Goal: Check status: Check status

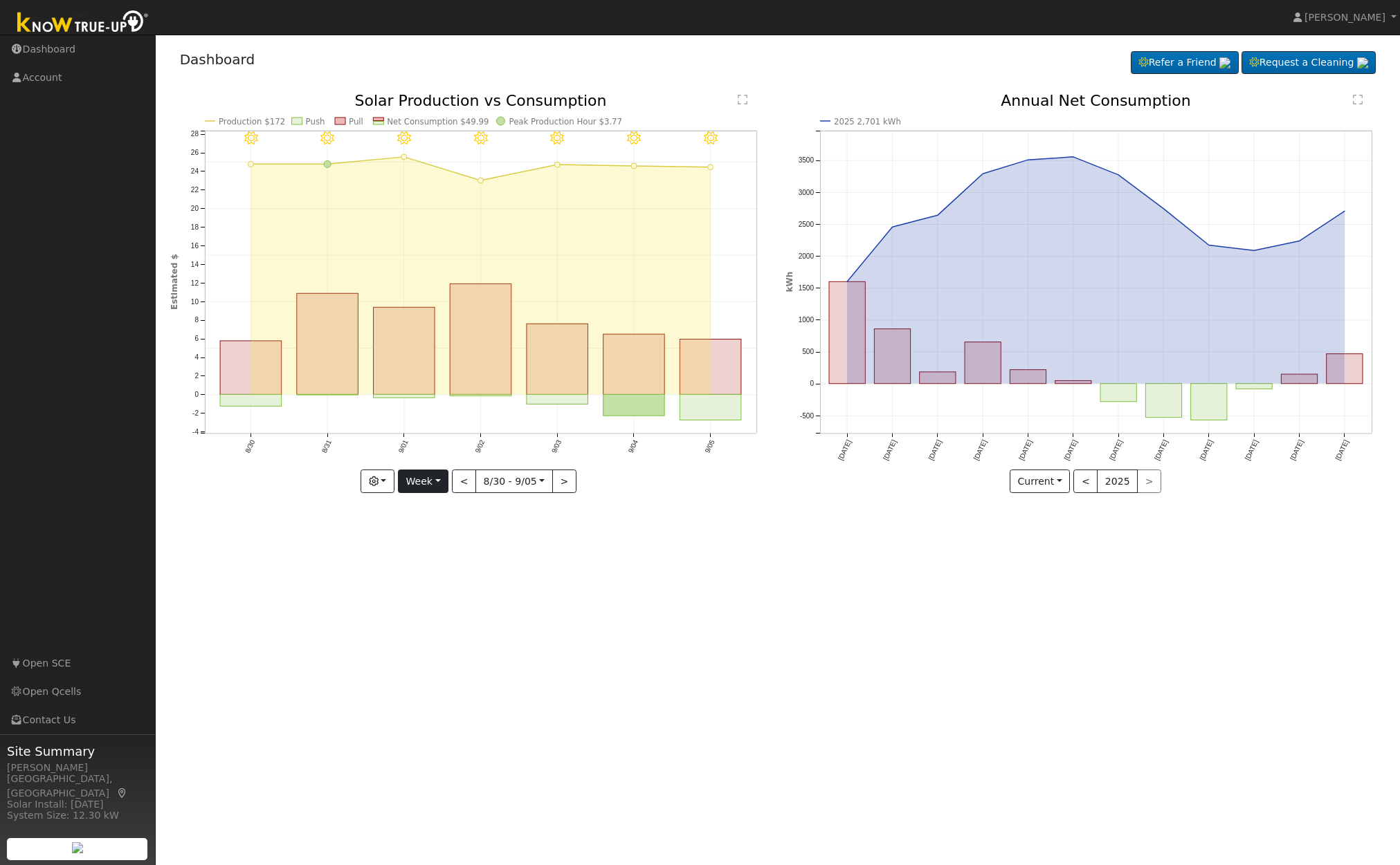
click at [436, 483] on button "Week" at bounding box center [423, 482] width 51 height 23
click at [441, 546] on link "Month" at bounding box center [446, 549] width 96 height 19
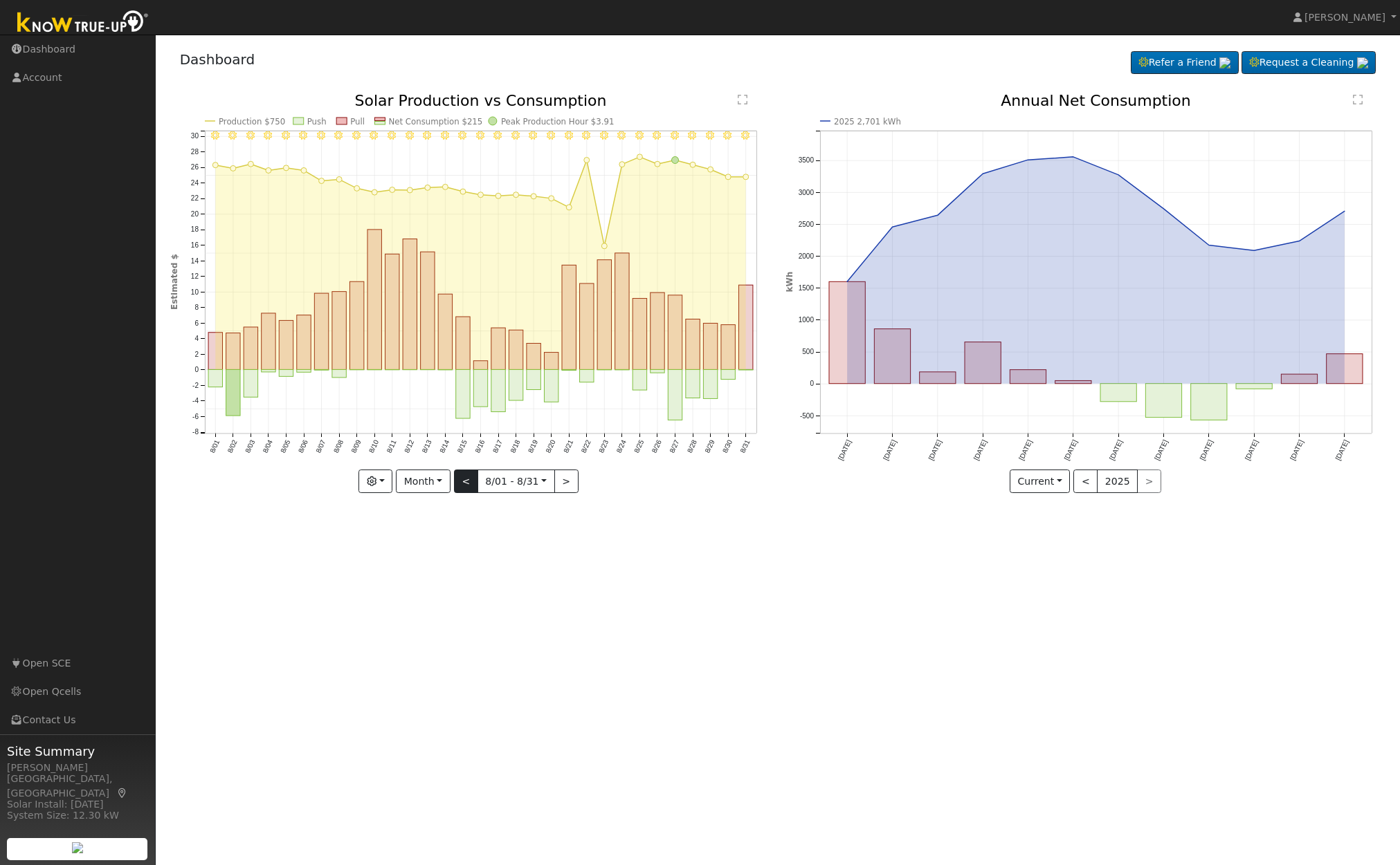
click at [467, 481] on button "<" at bounding box center [465, 482] width 24 height 23
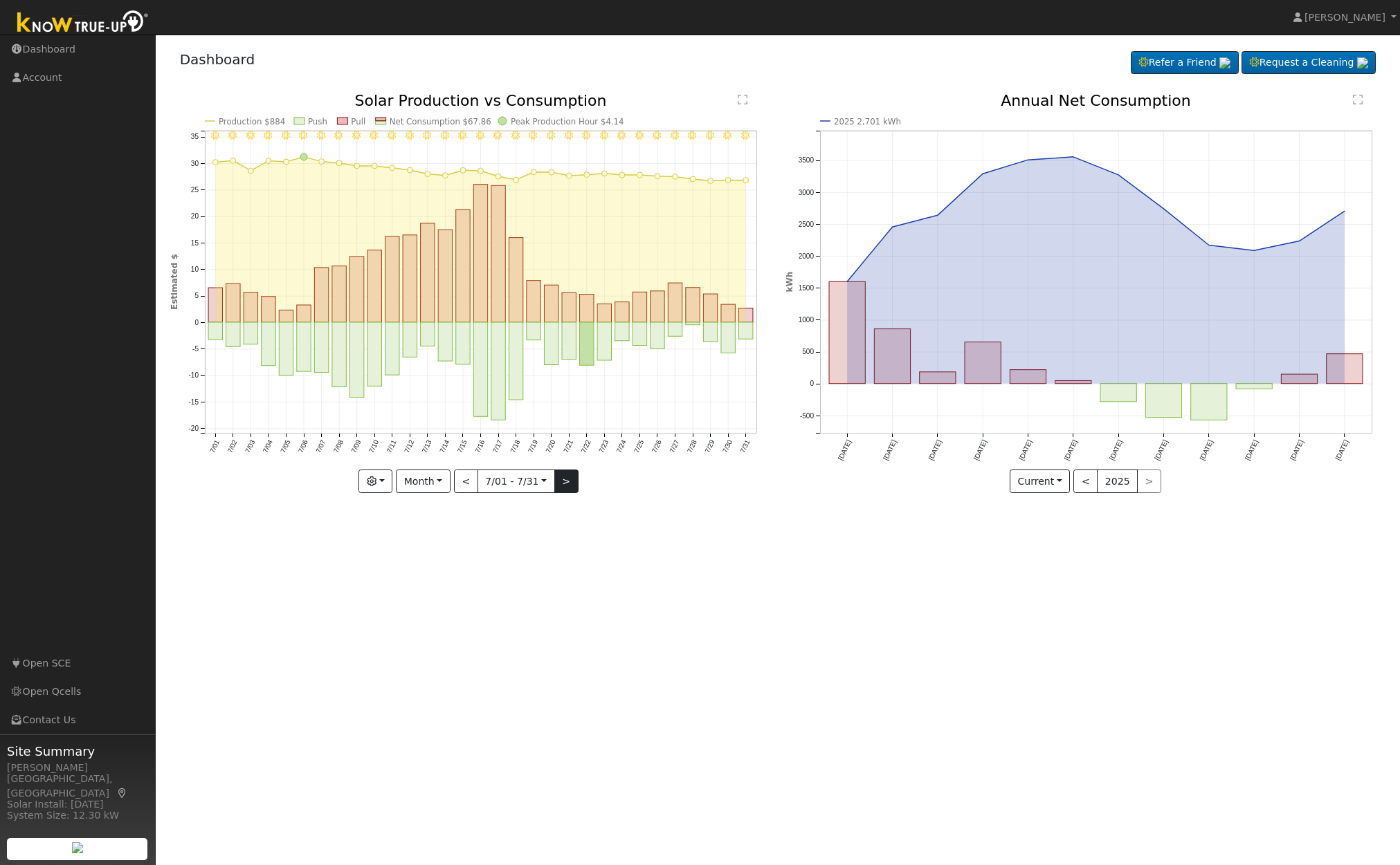
click at [564, 484] on button ">" at bounding box center [565, 482] width 24 height 23
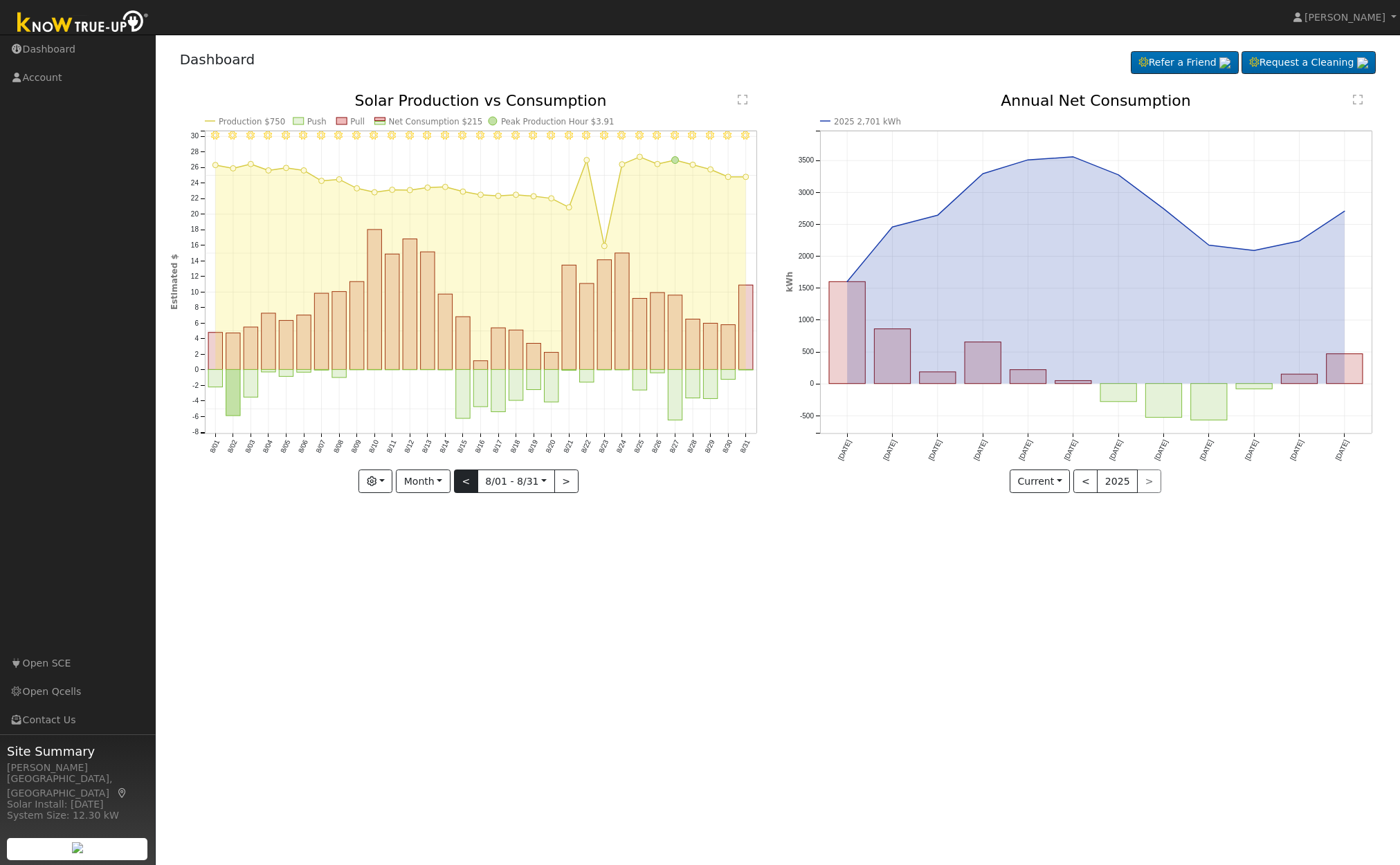
click at [470, 482] on button "<" at bounding box center [465, 482] width 24 height 23
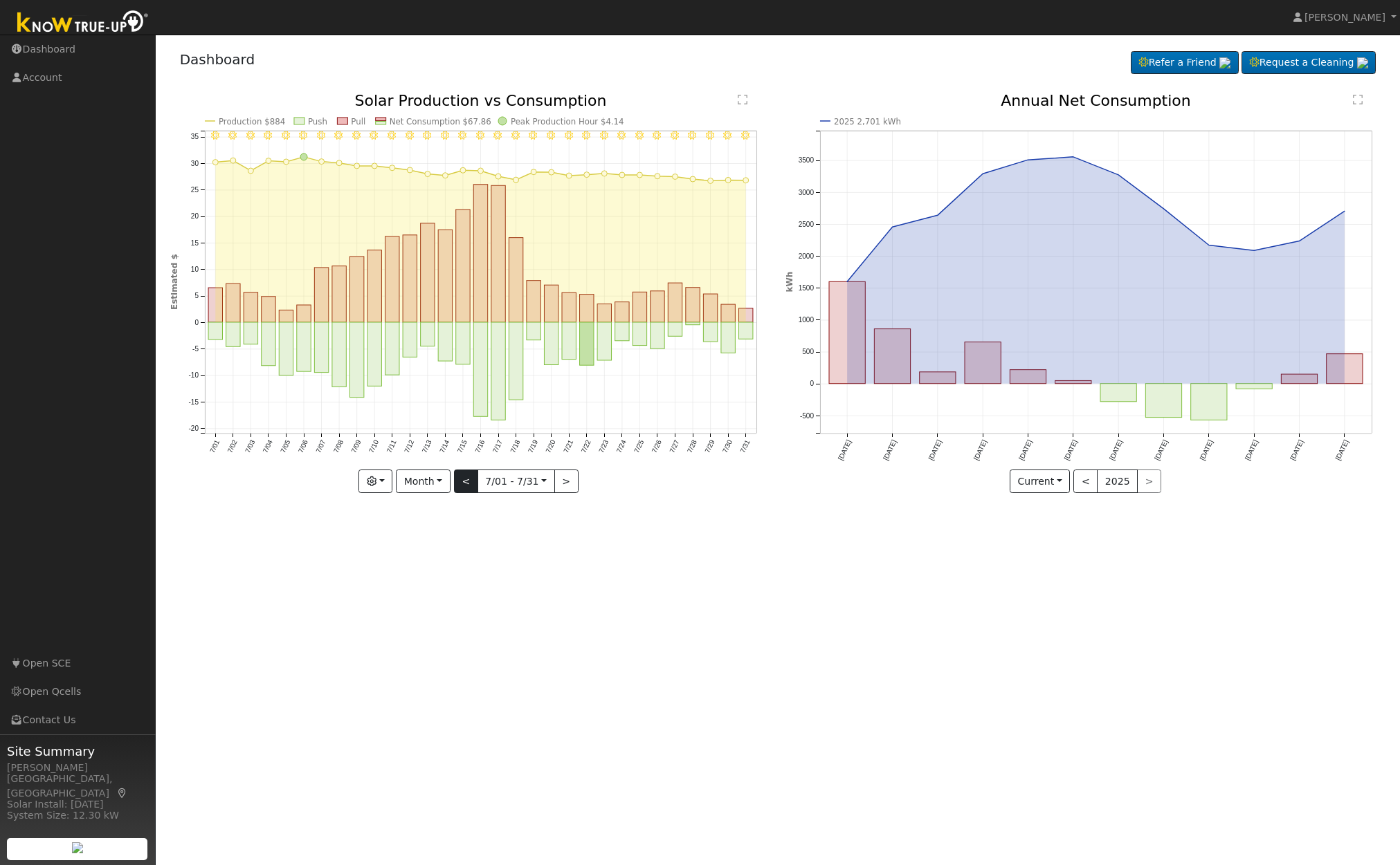
click at [470, 482] on button "<" at bounding box center [465, 482] width 24 height 23
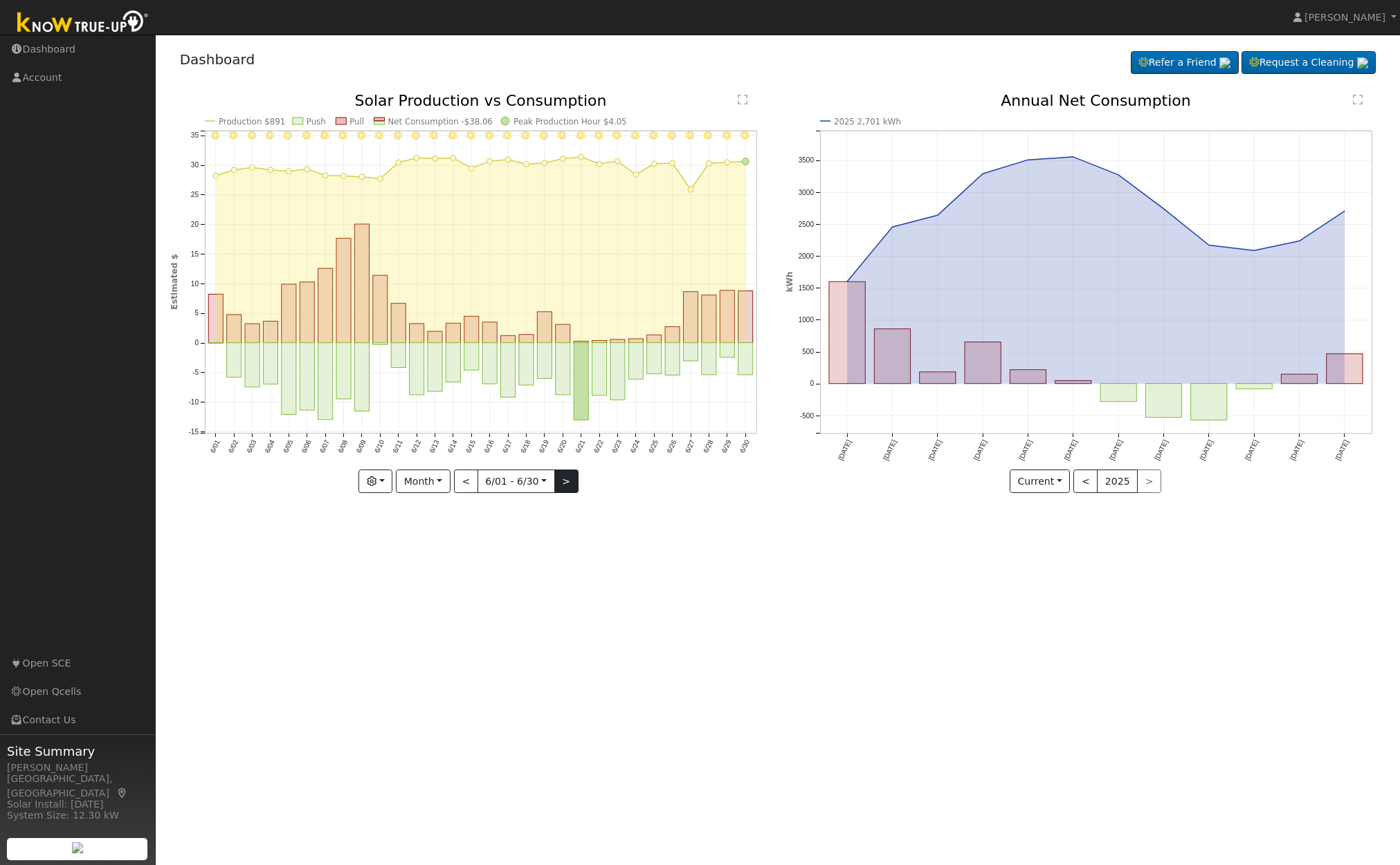
click at [565, 482] on button ">" at bounding box center [565, 482] width 24 height 23
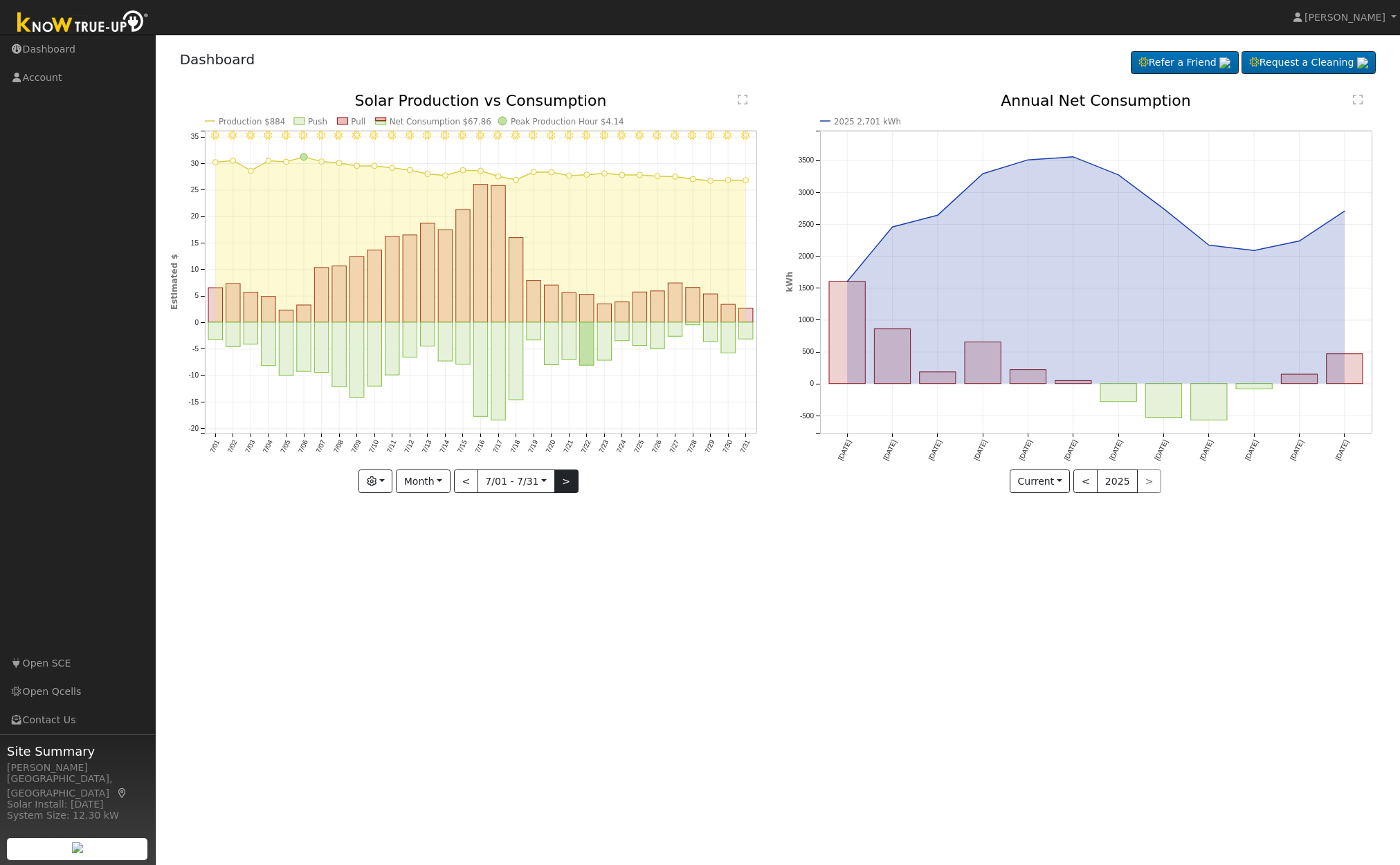
click at [565, 482] on button ">" at bounding box center [565, 482] width 24 height 23
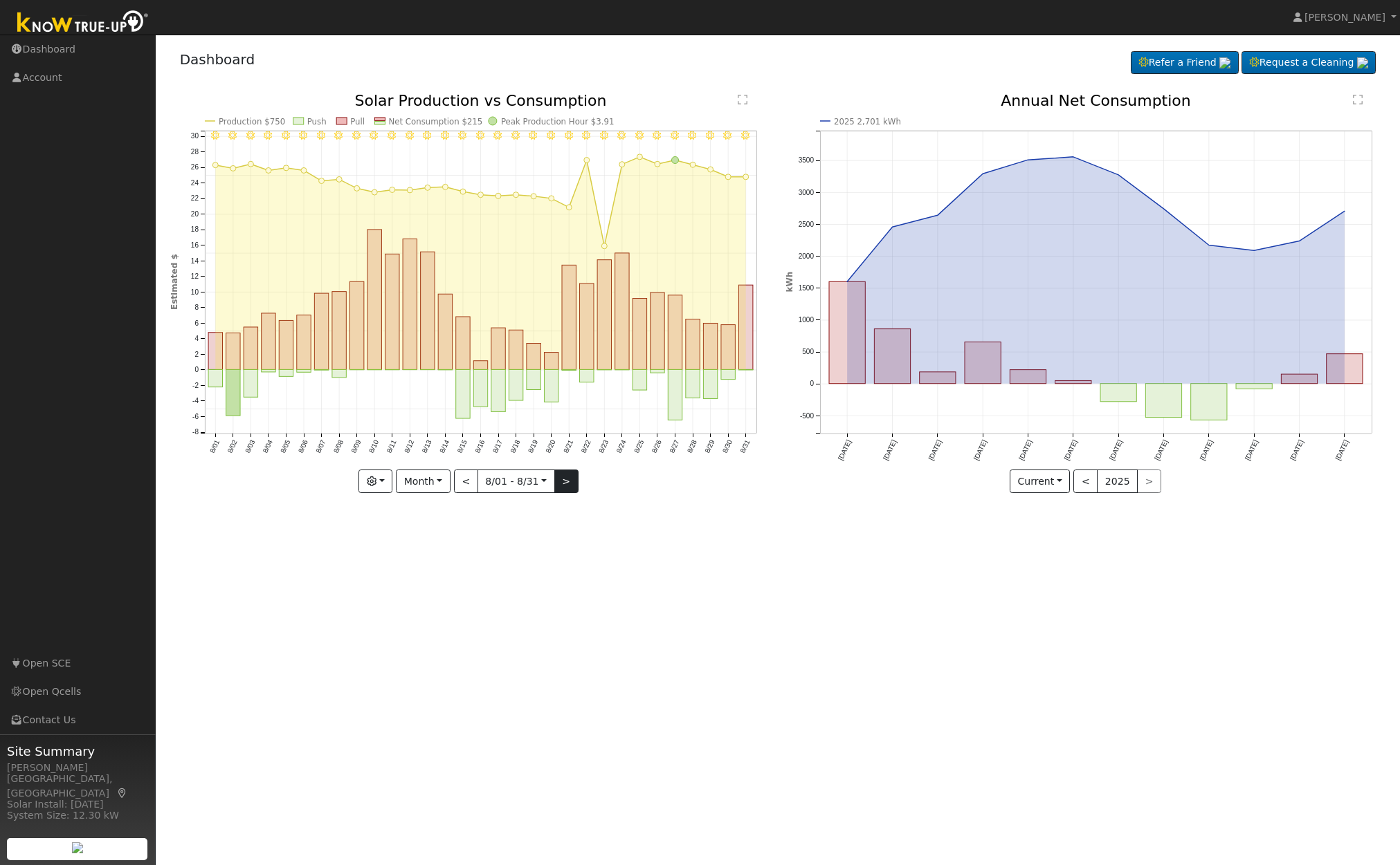
click at [565, 482] on button ">" at bounding box center [565, 482] width 24 height 23
type input "2025-09-01"
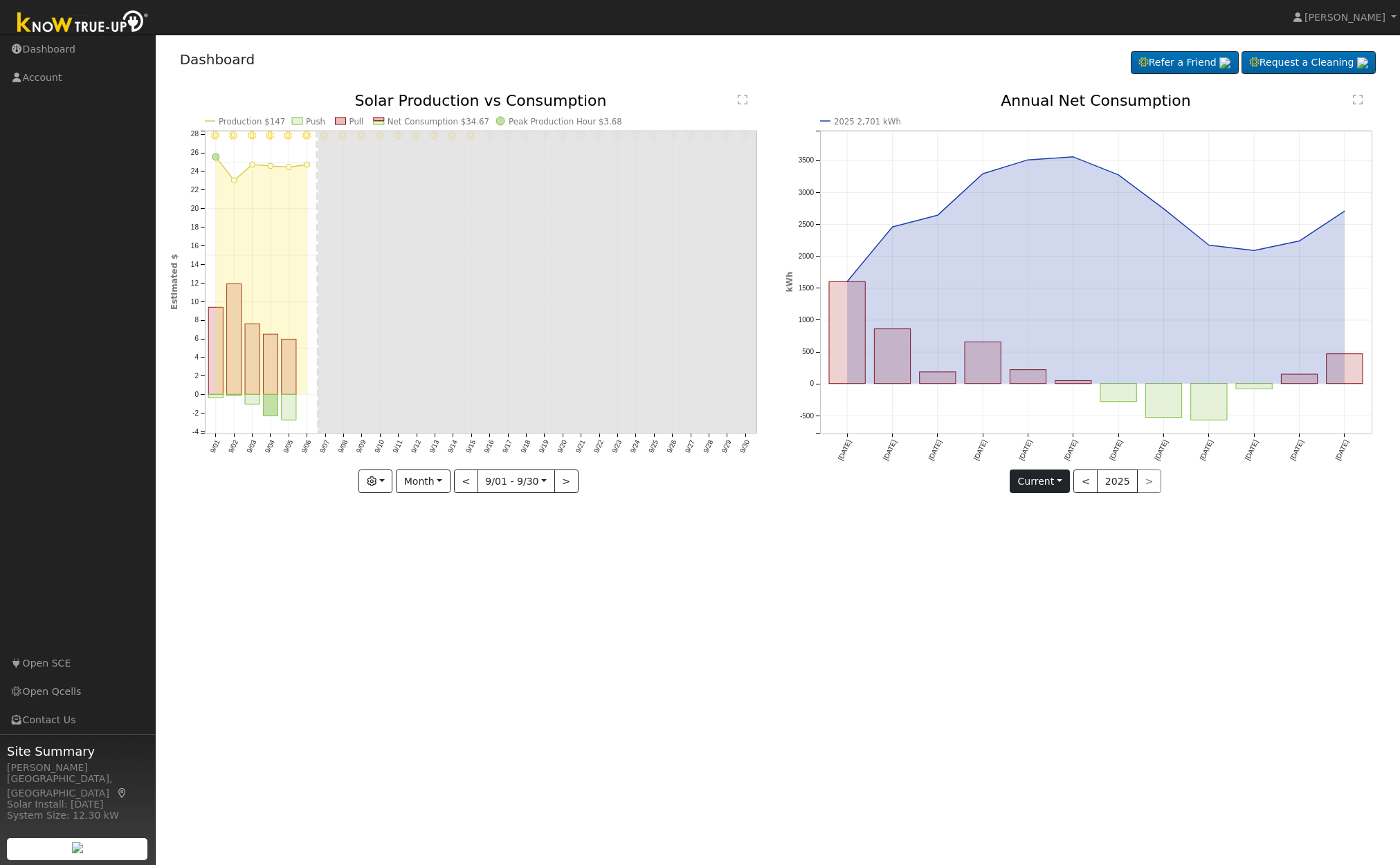
click at [1056, 482] on button "Current" at bounding box center [1039, 482] width 61 height 23
click at [907, 519] on div "User Profile First name Last name Email Email Notifications No Emails No Emails…" at bounding box center [778, 450] width 1244 height 830
